Goal: Check status: Check status

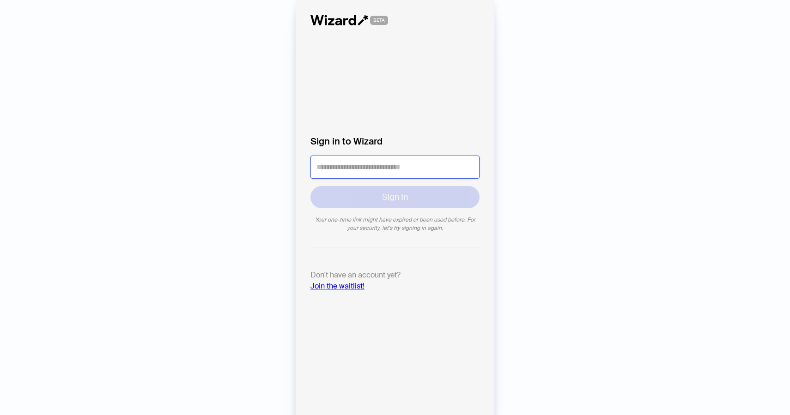
click at [392, 167] on input "tel" at bounding box center [394, 167] width 169 height 23
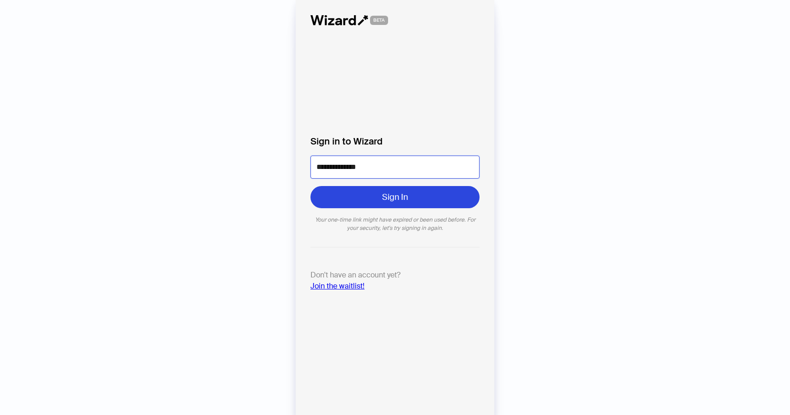
click at [320, 168] on input "**********" at bounding box center [394, 167] width 169 height 23
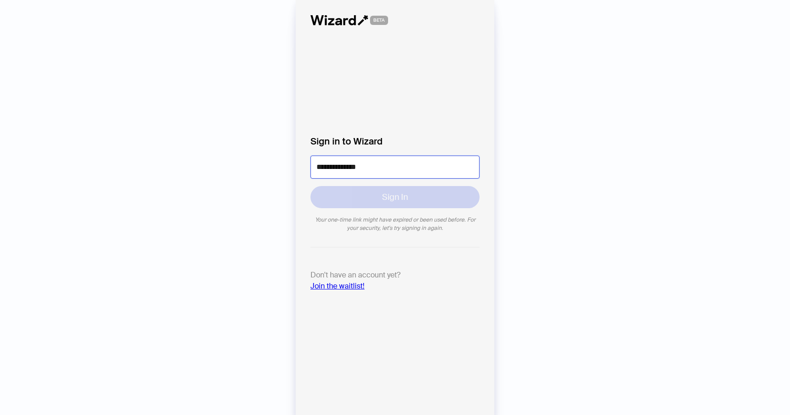
type input "**********"
click at [310, 186] on button "Sign In" at bounding box center [394, 197] width 169 height 22
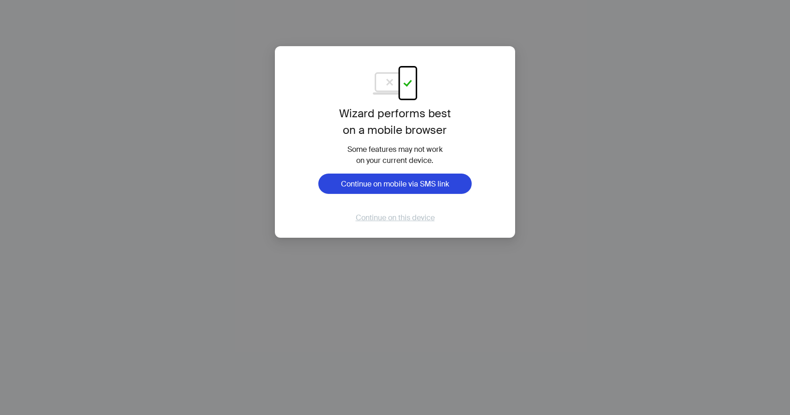
scroll to position [1106, 0]
click at [406, 219] on span "Continue on this device" at bounding box center [395, 218] width 79 height 10
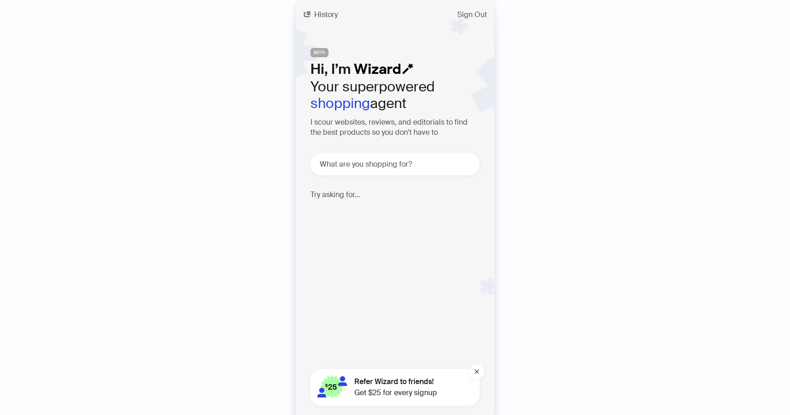
scroll to position [1106, 0]
click at [326, 14] on span "History" at bounding box center [326, 14] width 24 height 7
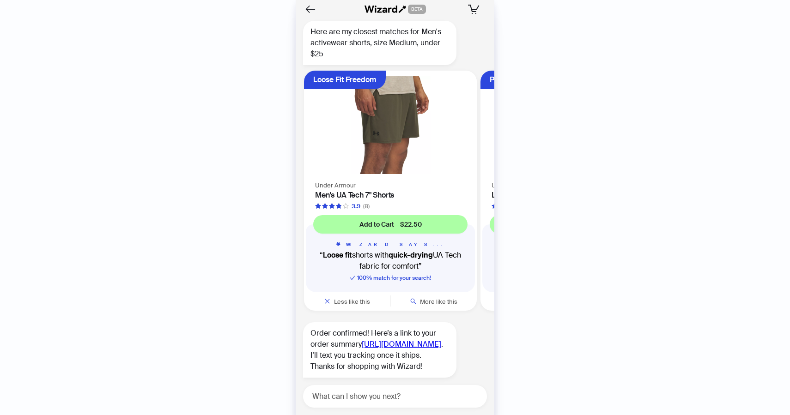
scroll to position [1106, 0]
click at [311, 13] on icon "Back" at bounding box center [311, 9] width 16 height 16
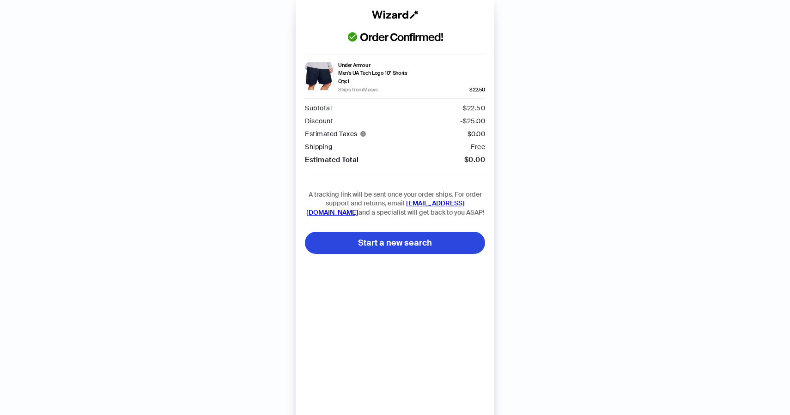
scroll to position [1106, 0]
